Goal: Find specific page/section: Find specific page/section

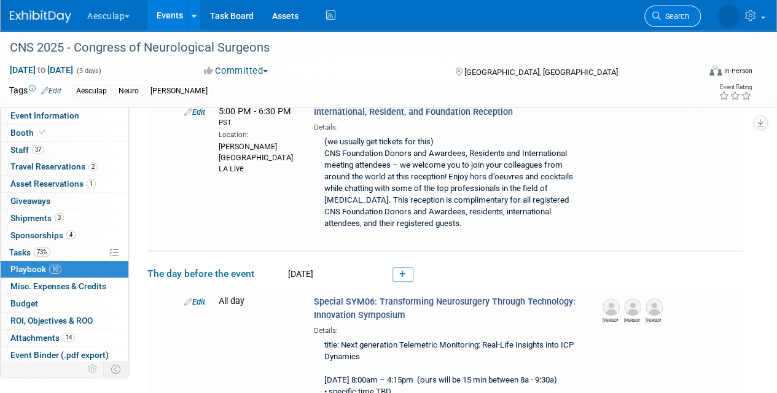
click at [663, 15] on span "Search" at bounding box center [675, 16] width 28 height 9
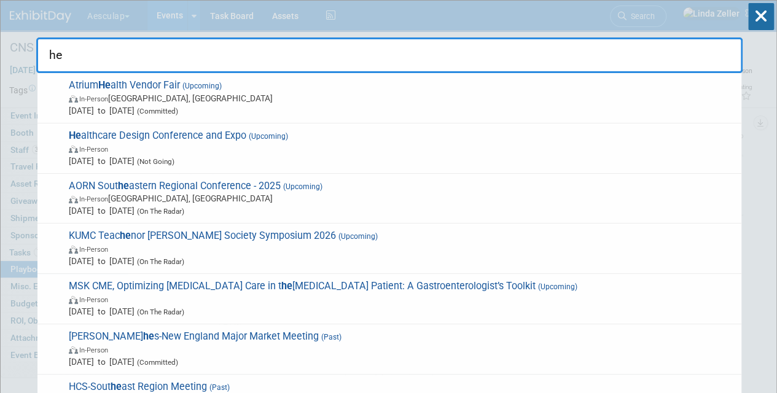
type input "h"
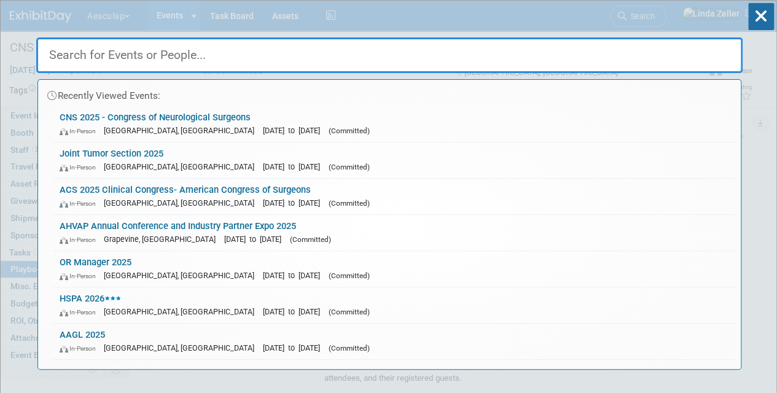
click at [172, 23] on div "Recently Viewed Events: CNS 2025 - Congress of Neurological Surgeons In-Person …" at bounding box center [389, 185] width 707 height 369
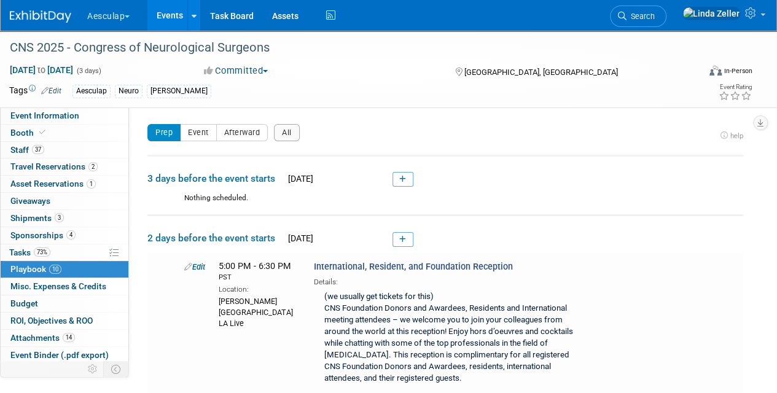
click at [166, 12] on link "Events" at bounding box center [169, 15] width 45 height 31
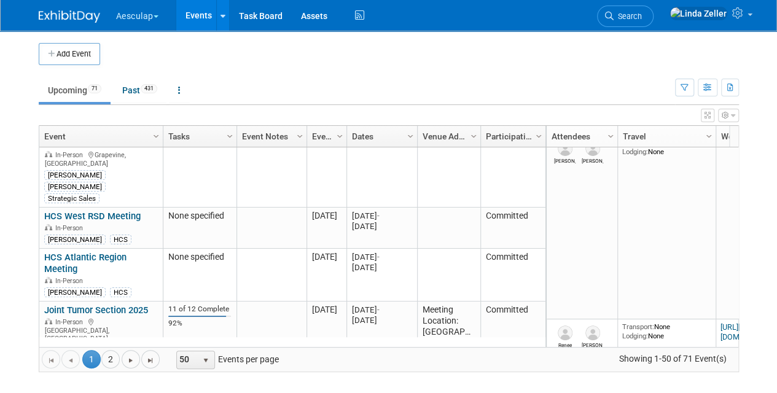
click at [642, 20] on span "Search" at bounding box center [628, 16] width 28 height 9
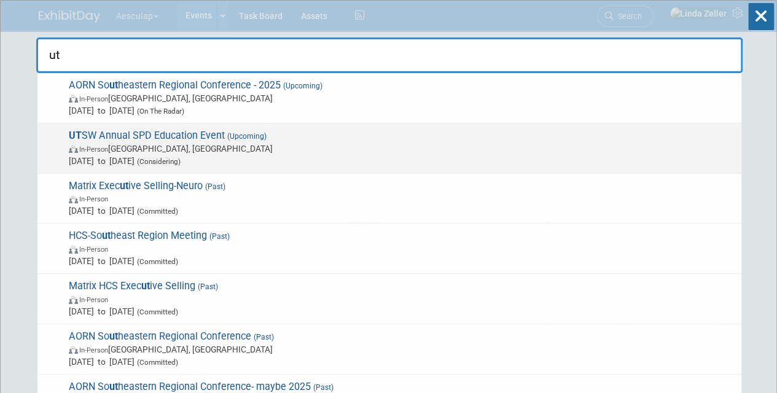
type input "ut"
click at [138, 152] on span "In-Person [GEOGRAPHIC_DATA], [GEOGRAPHIC_DATA]" at bounding box center [402, 149] width 667 height 12
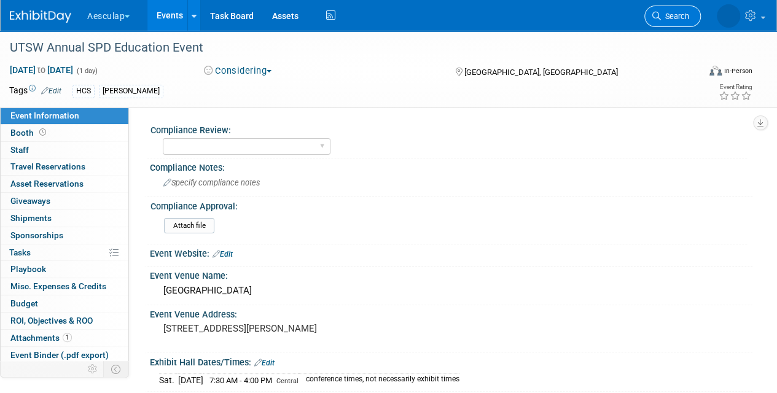
click at [661, 17] on span "Search" at bounding box center [675, 16] width 28 height 9
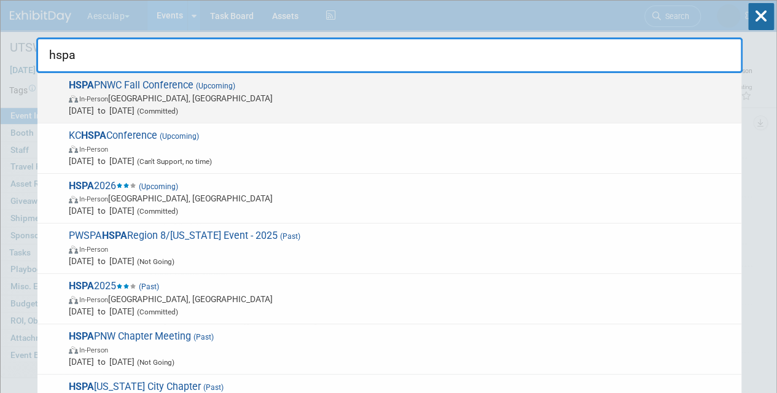
type input "hspa"
click at [151, 93] on span "In-Person Bellevue, WA" at bounding box center [402, 98] width 667 height 12
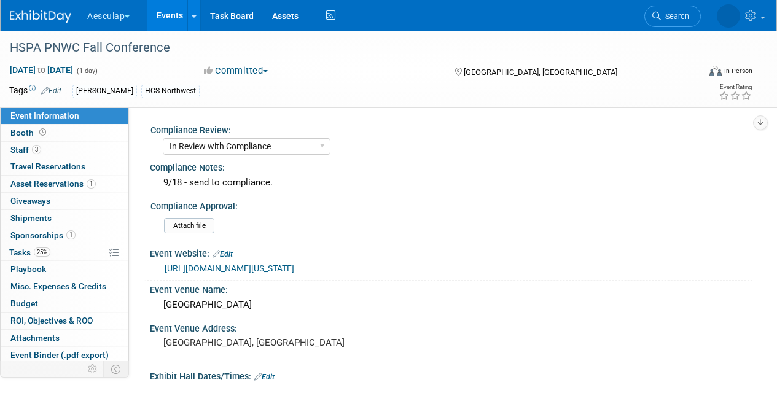
select select "In Review with Compliance"
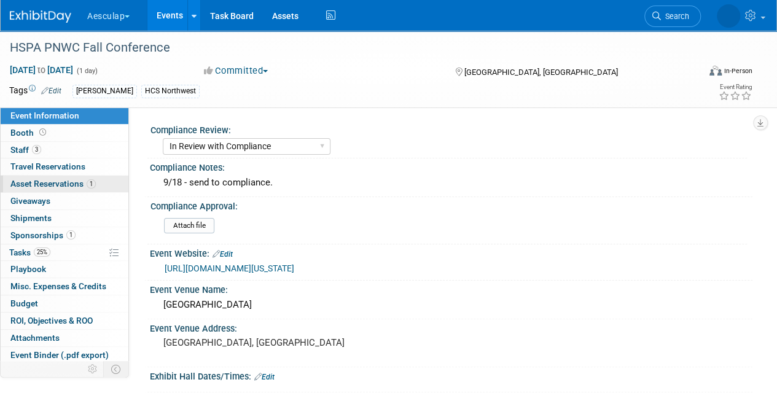
click at [58, 183] on span "Asset Reservations 1" at bounding box center [52, 184] width 85 height 10
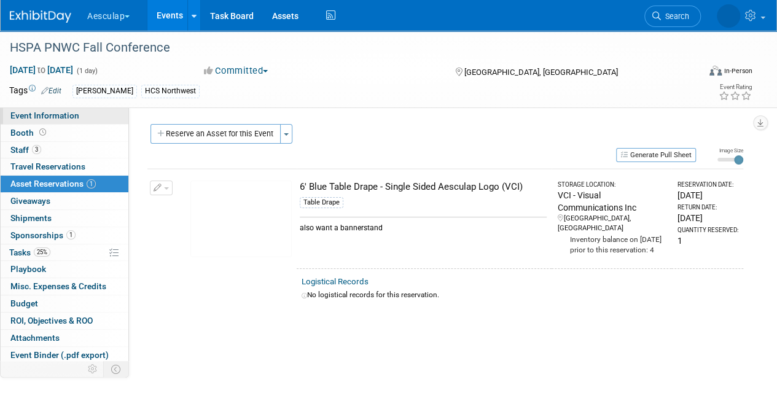
click at [59, 117] on span "Event Information" at bounding box center [44, 116] width 69 height 10
select select "In Review with Compliance"
